Goal: Information Seeking & Learning: Learn about a topic

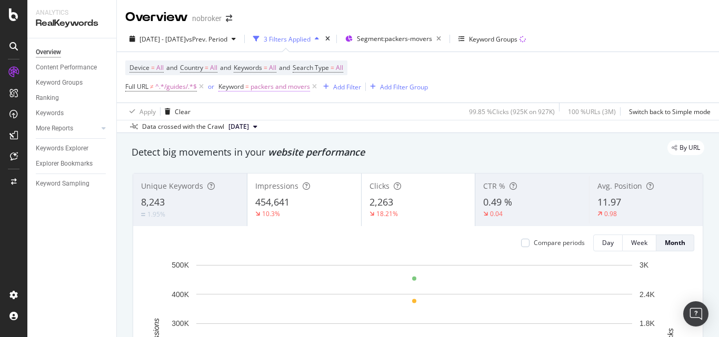
click at [251, 89] on span "Keyword = packers and movers" at bounding box center [265, 86] width 92 height 9
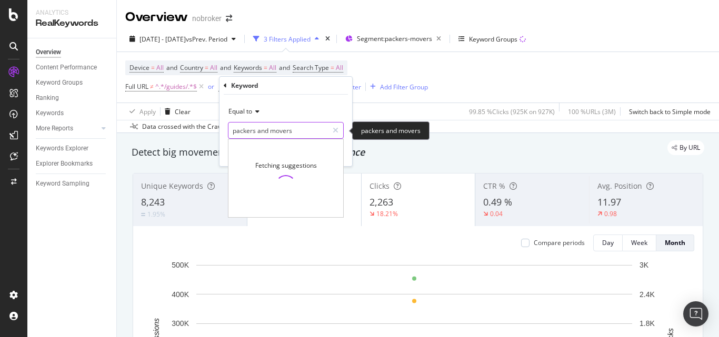
click at [286, 132] on input "packers and movers" at bounding box center [279, 130] width 100 height 17
paste input "[GEOGRAPHIC_DATA]"
type input "packers and movers [GEOGRAPHIC_DATA]"
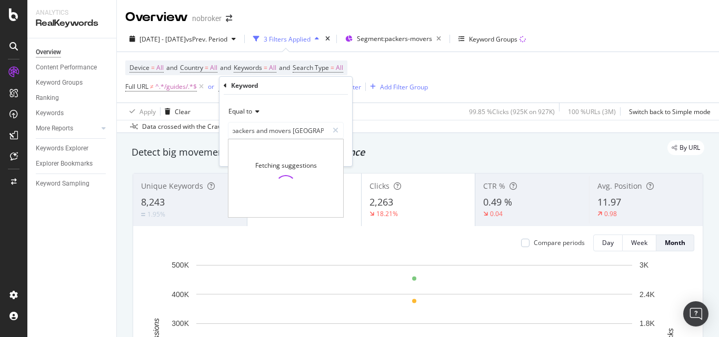
click at [257, 110] on icon at bounding box center [255, 111] width 7 height 6
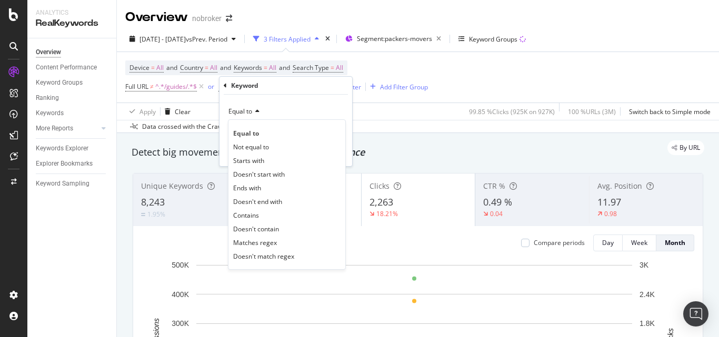
click at [281, 111] on div "Equal to" at bounding box center [286, 111] width 116 height 17
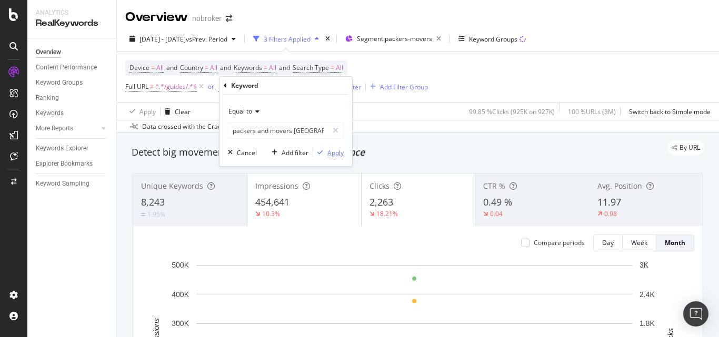
click at [329, 152] on div "Apply" at bounding box center [335, 152] width 16 height 9
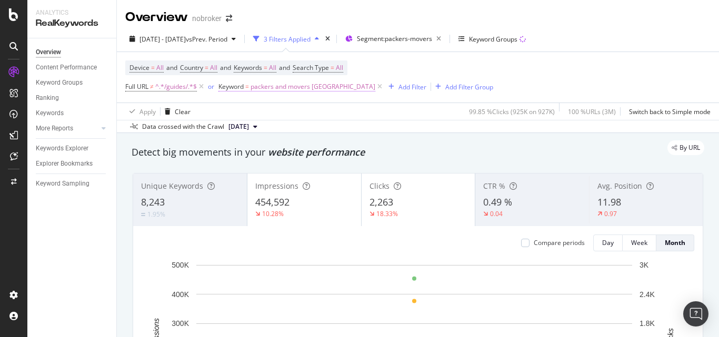
click at [308, 88] on span "packers and movers [GEOGRAPHIC_DATA]" at bounding box center [313, 87] width 125 height 15
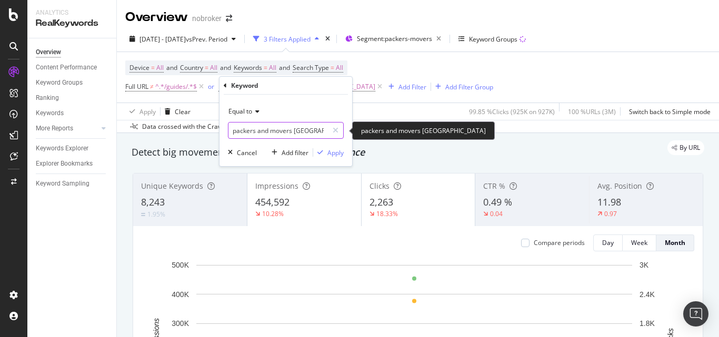
click at [273, 135] on input "packers and movers [GEOGRAPHIC_DATA]" at bounding box center [279, 130] width 100 height 17
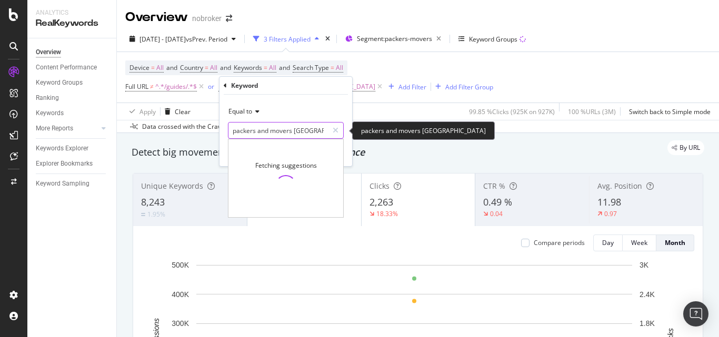
paste input "movers and packers"
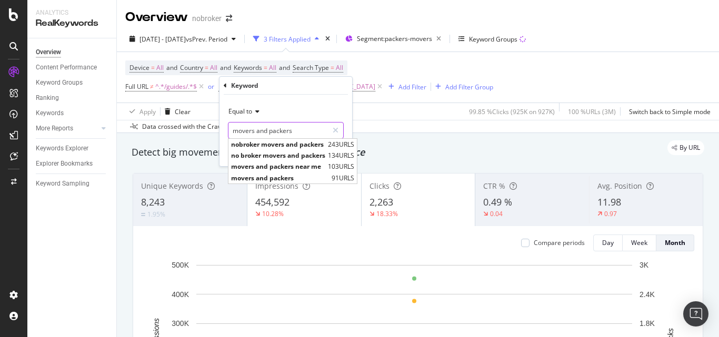
type input "movers and packers"
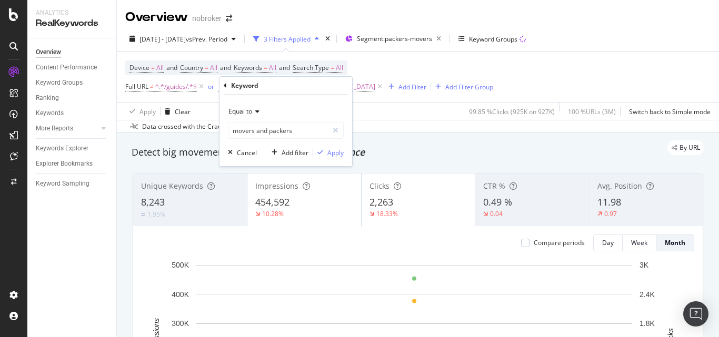
click at [346, 136] on div "Equal to movers and packers movers and packers Cancel Add filter Apply" at bounding box center [286, 131] width 133 height 72
click at [340, 151] on div "Apply" at bounding box center [335, 152] width 16 height 9
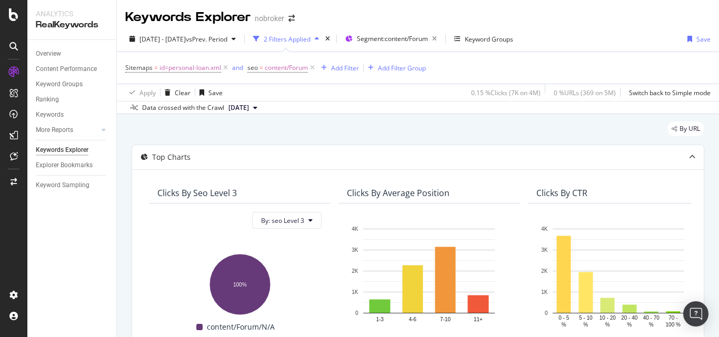
scroll to position [0, 66]
